Goal: Transaction & Acquisition: Subscribe to service/newsletter

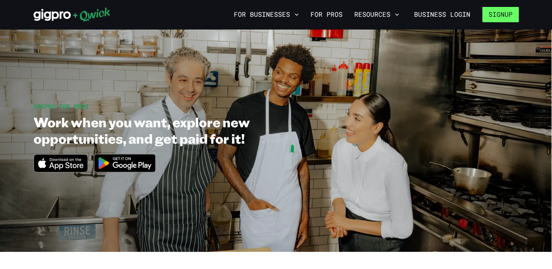
click at [498, 17] on button "Signup" at bounding box center [500, 14] width 36 height 15
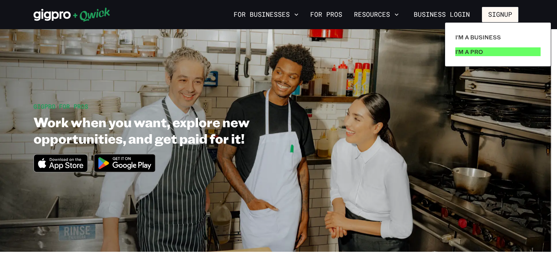
click at [480, 50] on p "I'm a Pro" at bounding box center [470, 51] width 28 height 9
click at [499, 50] on link "I'm a Pro" at bounding box center [498, 52] width 91 height 15
click at [323, 11] on div at bounding box center [278, 134] width 557 height 269
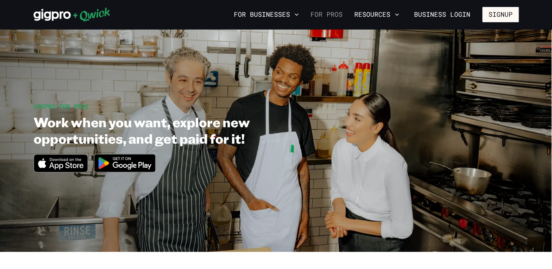
click at [341, 12] on link "For Pros" at bounding box center [327, 14] width 38 height 12
click at [494, 17] on button "Signup" at bounding box center [500, 14] width 36 height 15
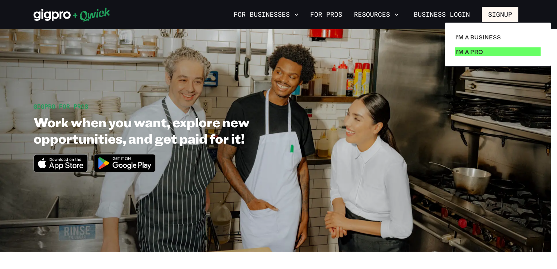
click at [477, 54] on p "I'm a Pro" at bounding box center [470, 51] width 28 height 9
click at [488, 52] on link "I'm a Pro" at bounding box center [498, 52] width 91 height 15
click at [379, 14] on div at bounding box center [278, 134] width 557 height 269
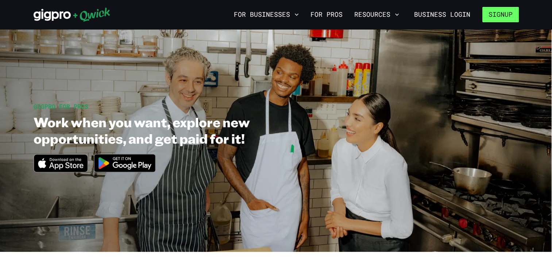
click at [504, 16] on button "Signup" at bounding box center [500, 14] width 36 height 15
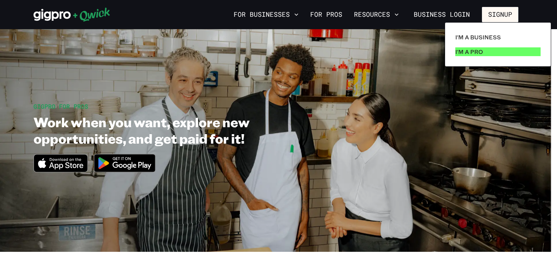
click at [472, 53] on p "I'm a Pro" at bounding box center [470, 51] width 28 height 9
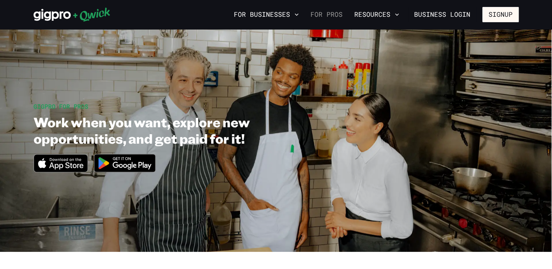
click at [328, 12] on link "For Pros" at bounding box center [327, 14] width 38 height 12
click at [332, 14] on link "For Pros" at bounding box center [327, 14] width 38 height 12
click at [501, 16] on button "Signup" at bounding box center [500, 14] width 36 height 15
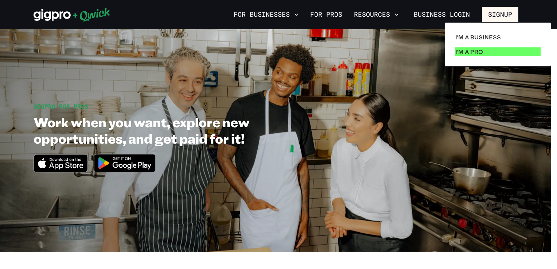
click at [486, 53] on link "I'm a Pro" at bounding box center [498, 52] width 91 height 15
click at [506, 53] on link "I'm a Pro" at bounding box center [498, 52] width 91 height 15
click at [134, 157] on div at bounding box center [278, 134] width 557 height 269
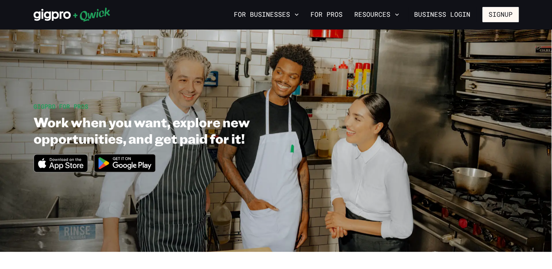
click at [134, 164] on img at bounding box center [124, 163] width 71 height 27
click at [397, 18] on icon "button" at bounding box center [396, 14] width 7 height 7
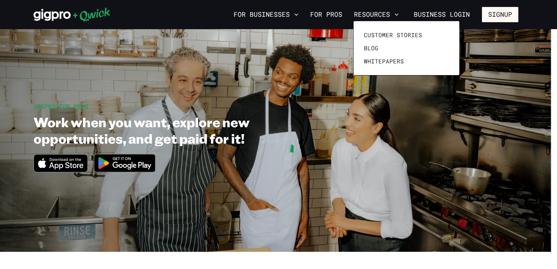
click at [338, 15] on div at bounding box center [278, 134] width 557 height 269
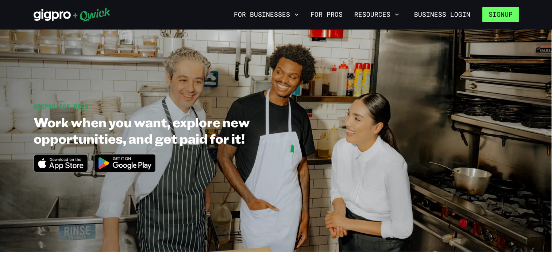
click at [497, 8] on button "Signup" at bounding box center [500, 14] width 36 height 15
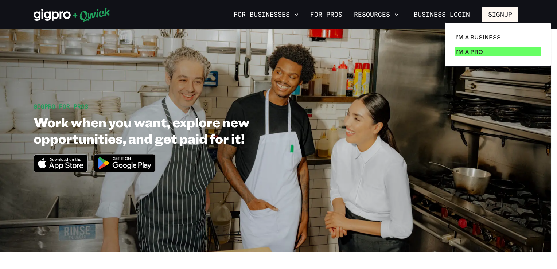
click at [464, 51] on p "I'm a Pro" at bounding box center [470, 51] width 28 height 9
click at [426, 97] on div at bounding box center [278, 134] width 557 height 269
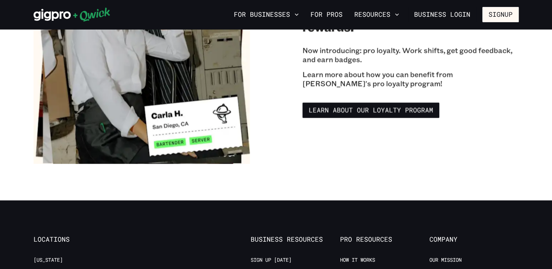
scroll to position [1357, 0]
